Goal: Transaction & Acquisition: Purchase product/service

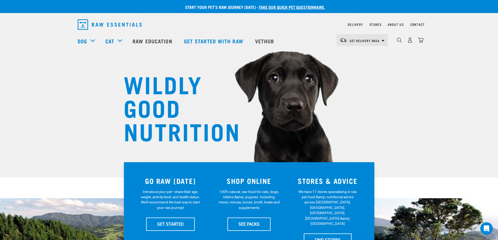
click at [426, 24] on div "WILDLY GOOD NUTRITION" at bounding box center [249, 89] width 498 height 178
click at [416, 24] on link "Contact" at bounding box center [417, 25] width 15 height 2
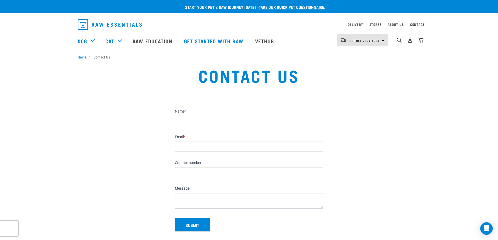
click at [388, 41] on div "0" at bounding box center [406, 41] width 36 height 21
click at [376, 40] on span "Set Delivery Area" at bounding box center [364, 41] width 30 height 2
click at [358, 56] on link "[GEOGRAPHIC_DATA]" at bounding box center [362, 54] width 50 height 11
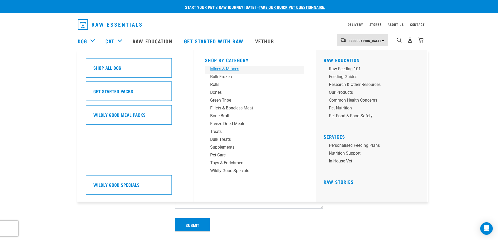
click at [229, 71] on div "Mixes & Minces" at bounding box center [251, 69] width 82 height 6
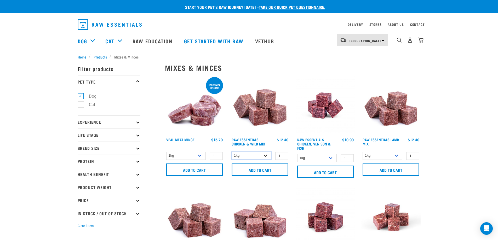
click at [258, 153] on select "1kg 3kg Bulk (10kg)" at bounding box center [252, 156] width 40 height 8
select select "709"
click at [232, 152] on select "1kg 3kg Bulk (10kg)" at bounding box center [252, 156] width 40 height 8
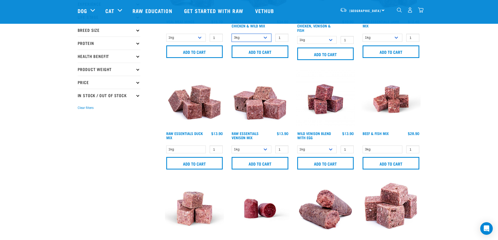
scroll to position [78, 0]
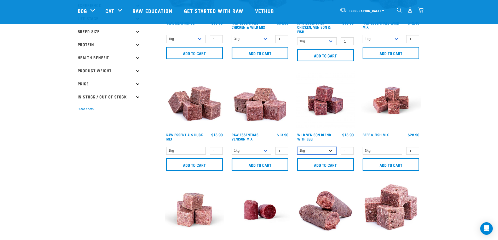
click at [318, 150] on select "1kg 3kg Bulk (10kg)" at bounding box center [317, 151] width 40 height 8
select select "34496"
click at [297, 147] on select "1kg 3kg Bulk (10kg)" at bounding box center [317, 151] width 40 height 8
click at [399, 164] on input "Add to cart" at bounding box center [391, 164] width 57 height 13
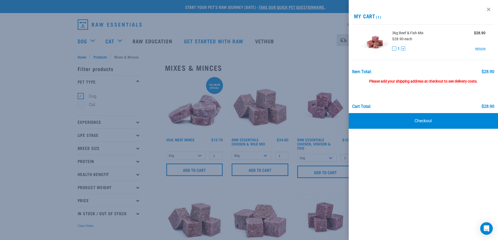
click at [433, 83] on div "Please add your shipping address at checkout to see delivery costs." at bounding box center [423, 78] width 142 height 9
click at [436, 115] on link "Checkout" at bounding box center [423, 121] width 149 height 16
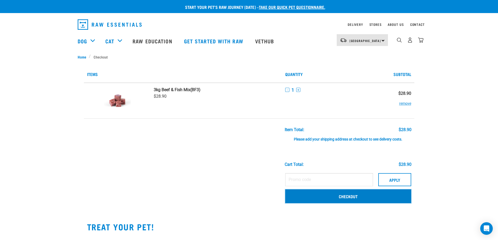
click at [351, 195] on link "Checkout" at bounding box center [348, 196] width 126 height 14
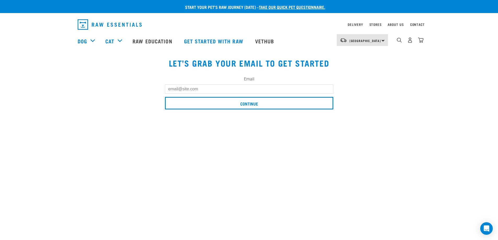
click at [281, 89] on input "Email" at bounding box center [249, 88] width 168 height 9
type input "[EMAIL_ADDRESS][DOMAIN_NAME]"
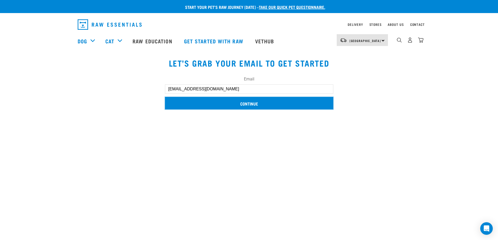
click at [235, 106] on input "Continue" at bounding box center [249, 103] width 168 height 13
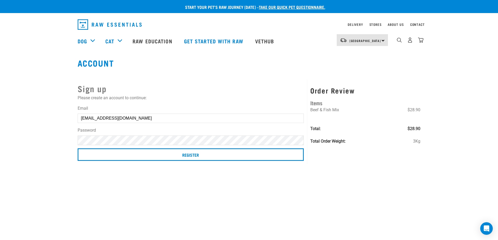
click at [211, 79] on div "Sign up Please create an account to continue: Email [EMAIL_ADDRESS][DOMAIN_NAME…" at bounding box center [190, 121] width 233 height 85
